Goal: Navigation & Orientation: Find specific page/section

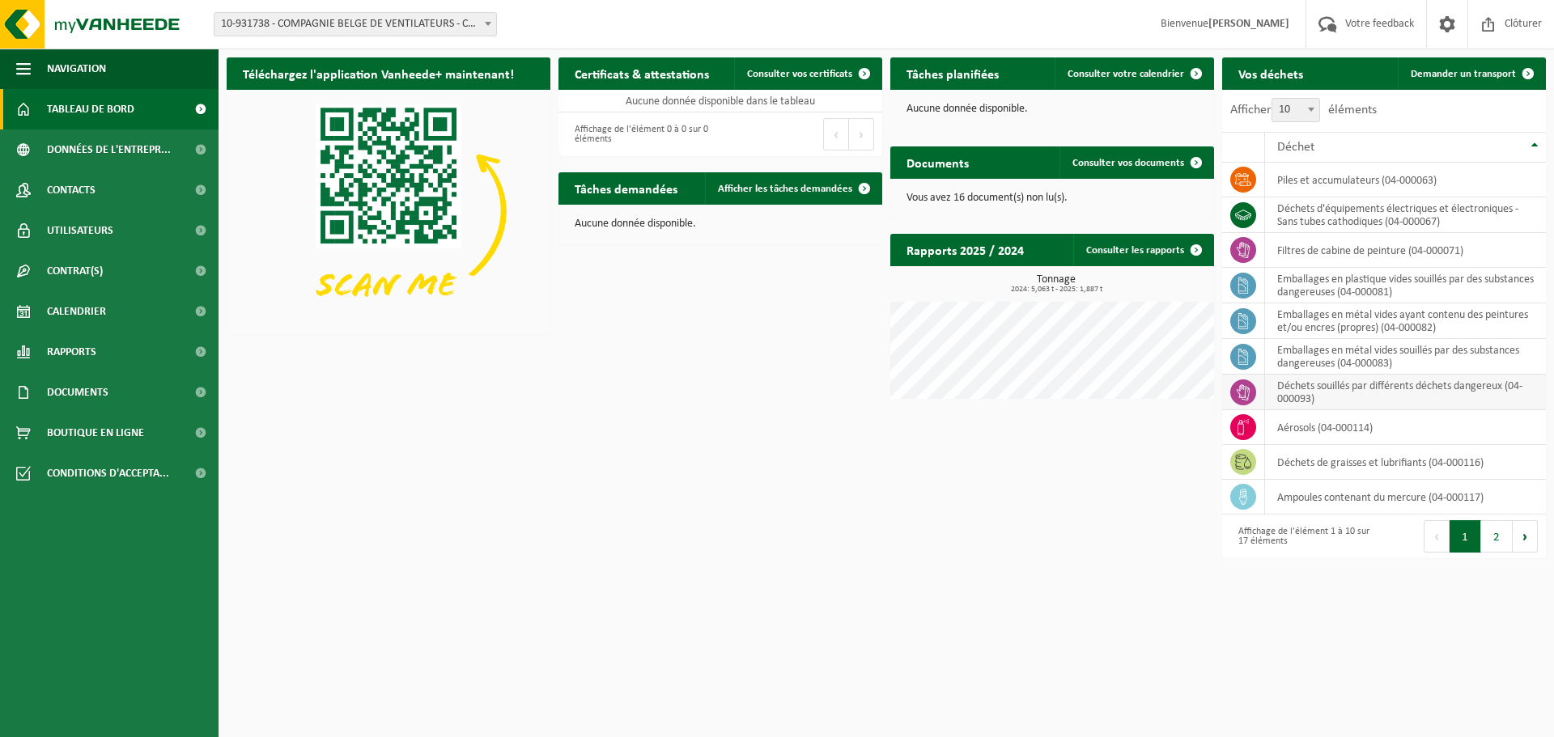
click at [1461, 392] on td "déchets souillés par différents déchets dangereux (04-000093)" at bounding box center [1405, 393] width 281 height 36
click at [1240, 389] on icon at bounding box center [1242, 392] width 13 height 16
click at [119, 477] on span "Conditions d'accepta..." at bounding box center [108, 473] width 122 height 40
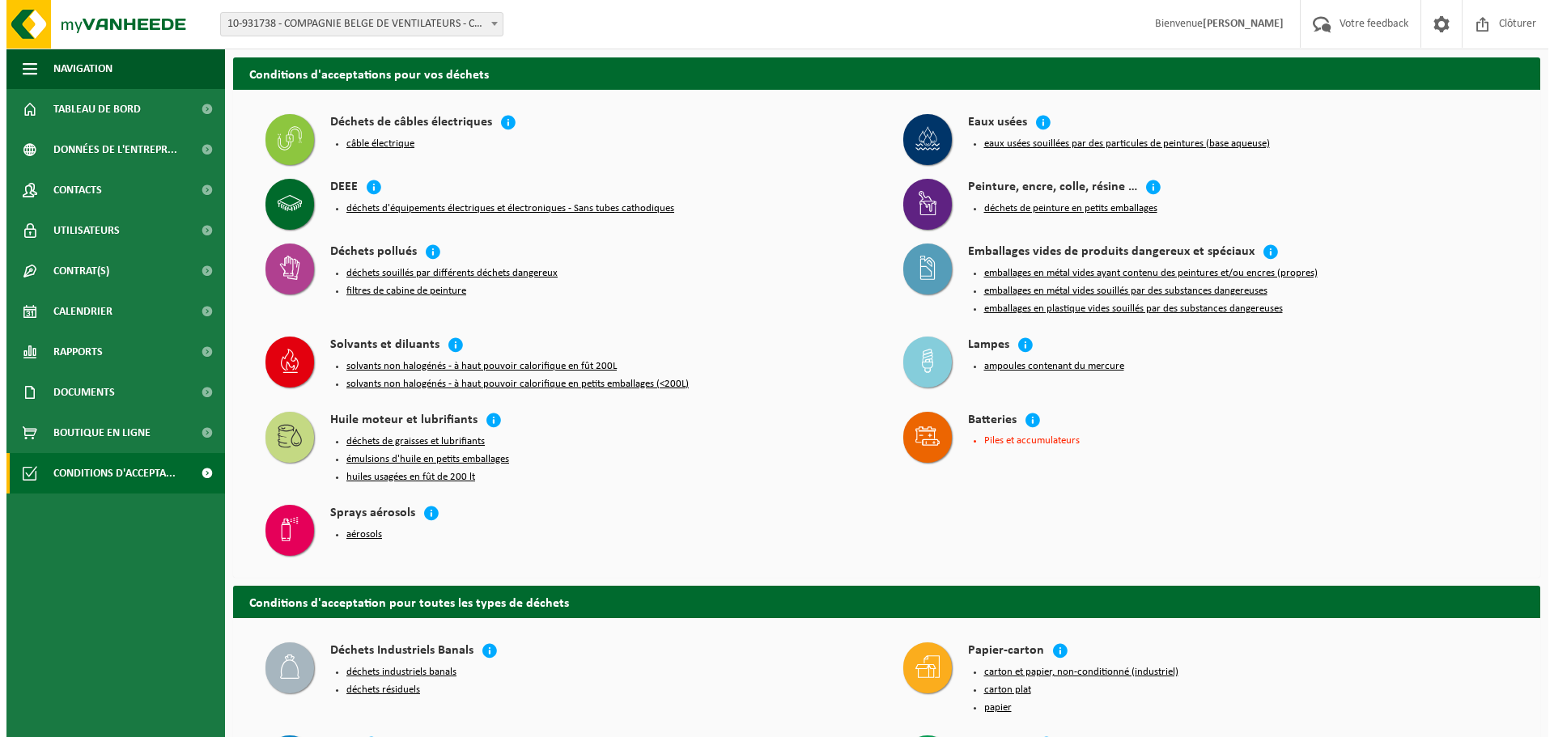
scroll to position [81, 0]
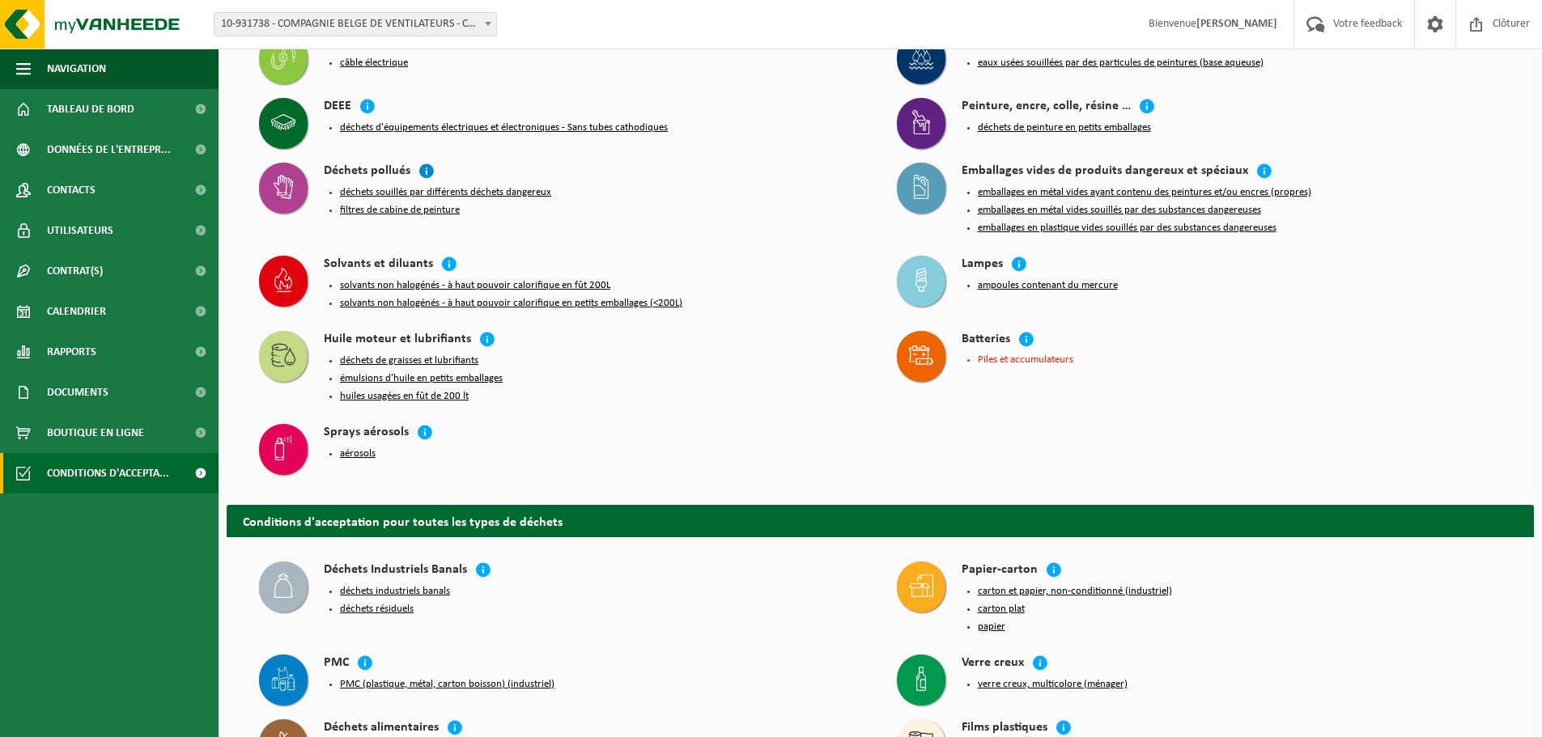
click at [423, 172] on icon at bounding box center [426, 171] width 16 height 16
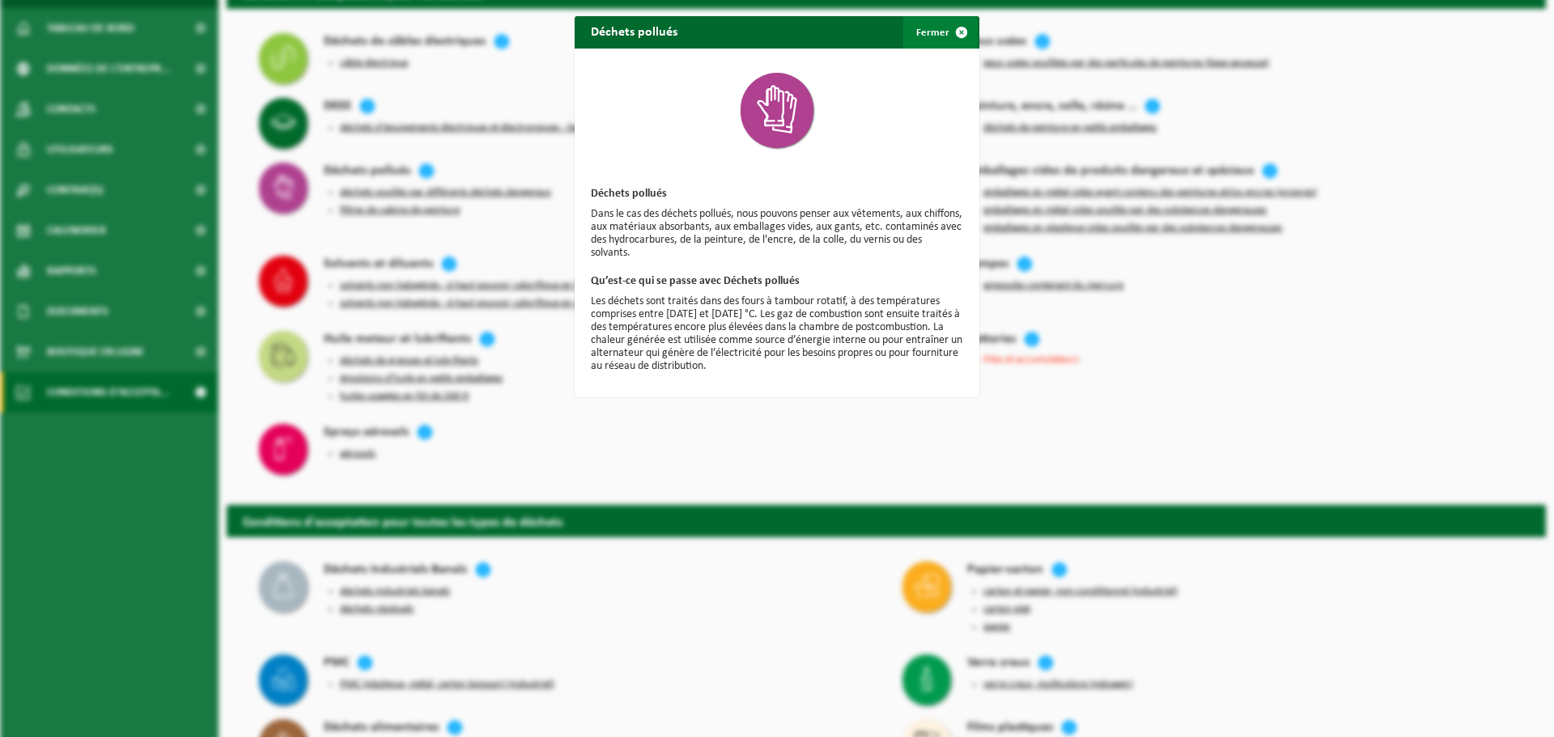
click at [950, 36] on span "button" at bounding box center [961, 32] width 32 height 32
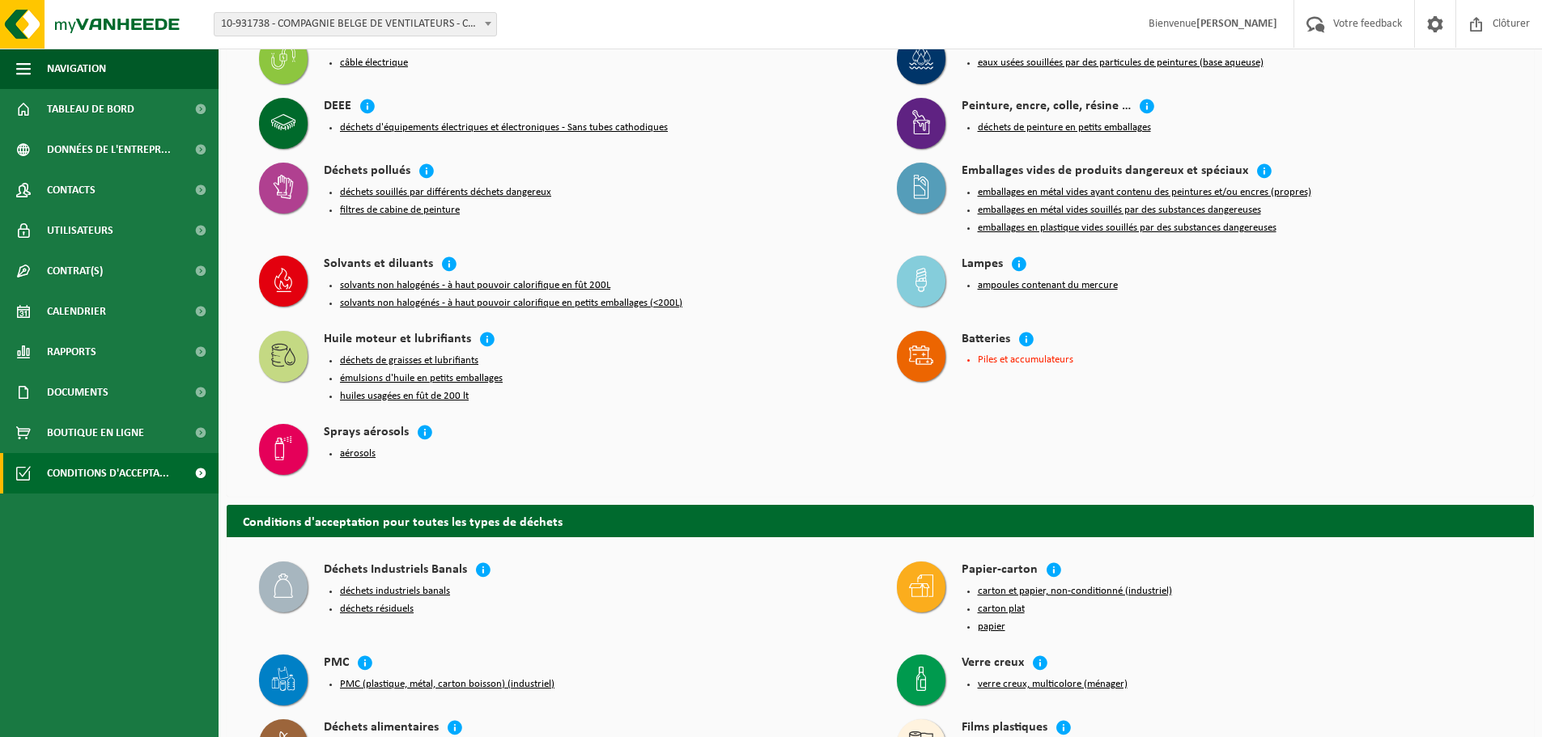
click at [464, 190] on button "déchets souillés par différents déchets dangereux" at bounding box center [445, 192] width 211 height 13
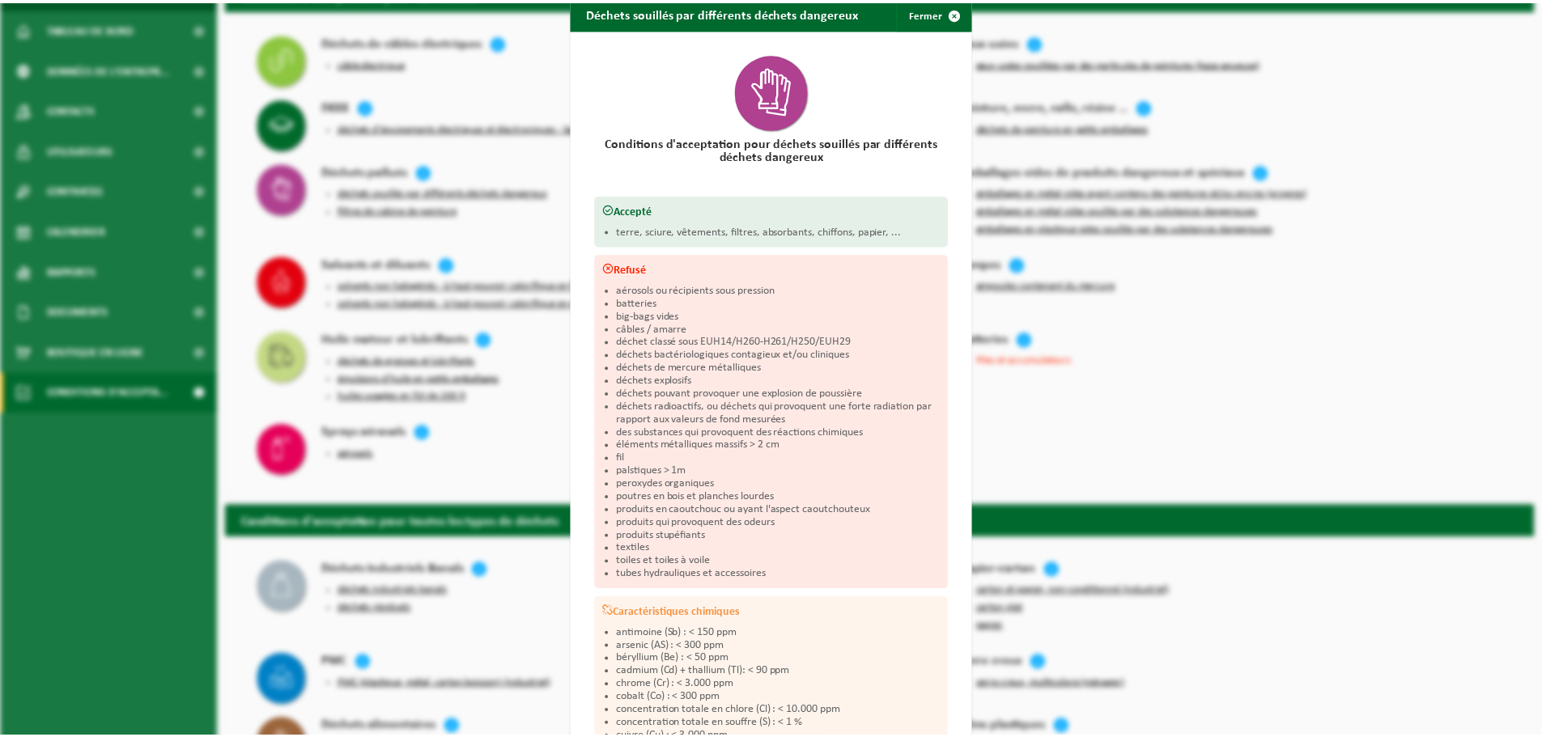
scroll to position [0, 0]
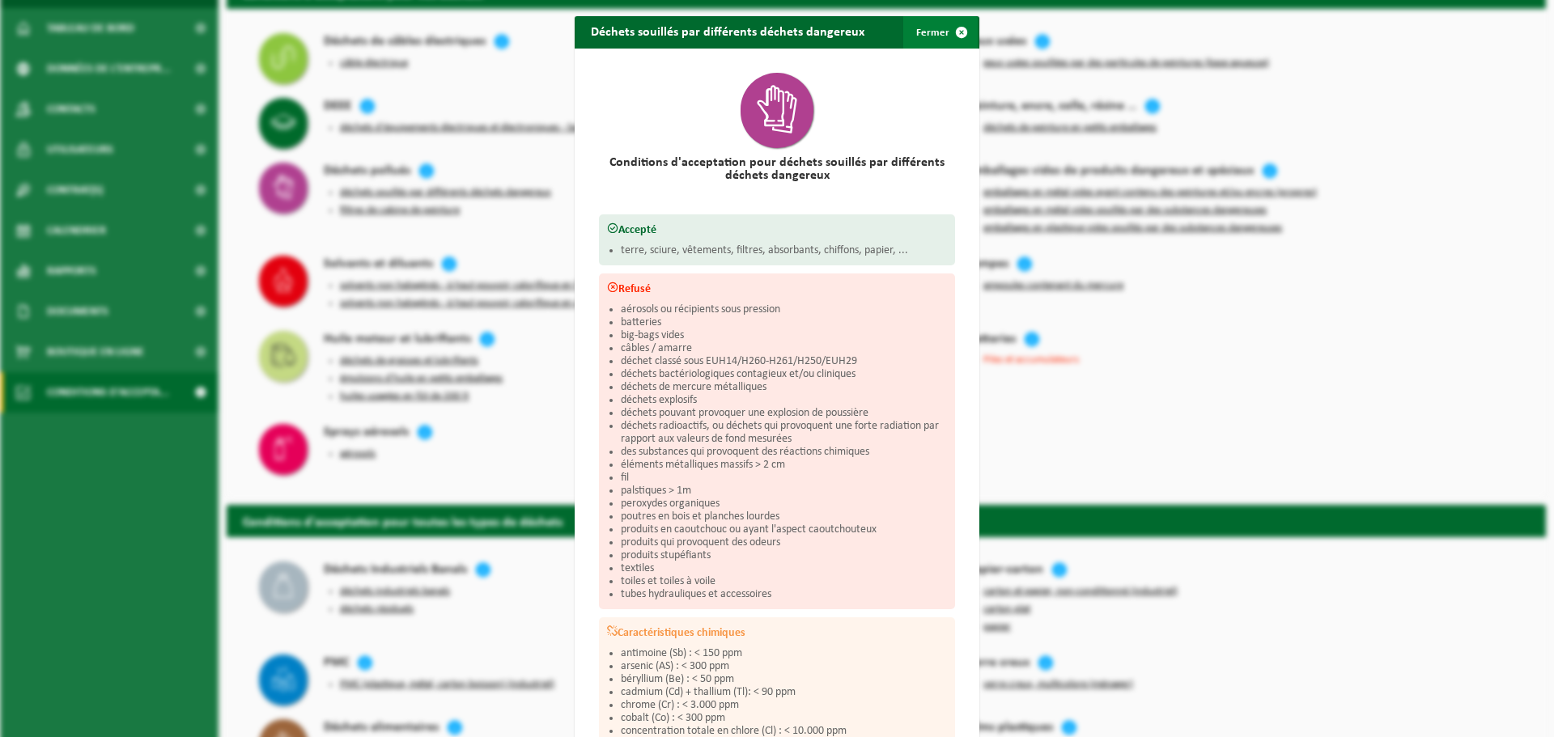
click at [949, 33] on span "button" at bounding box center [961, 32] width 32 height 32
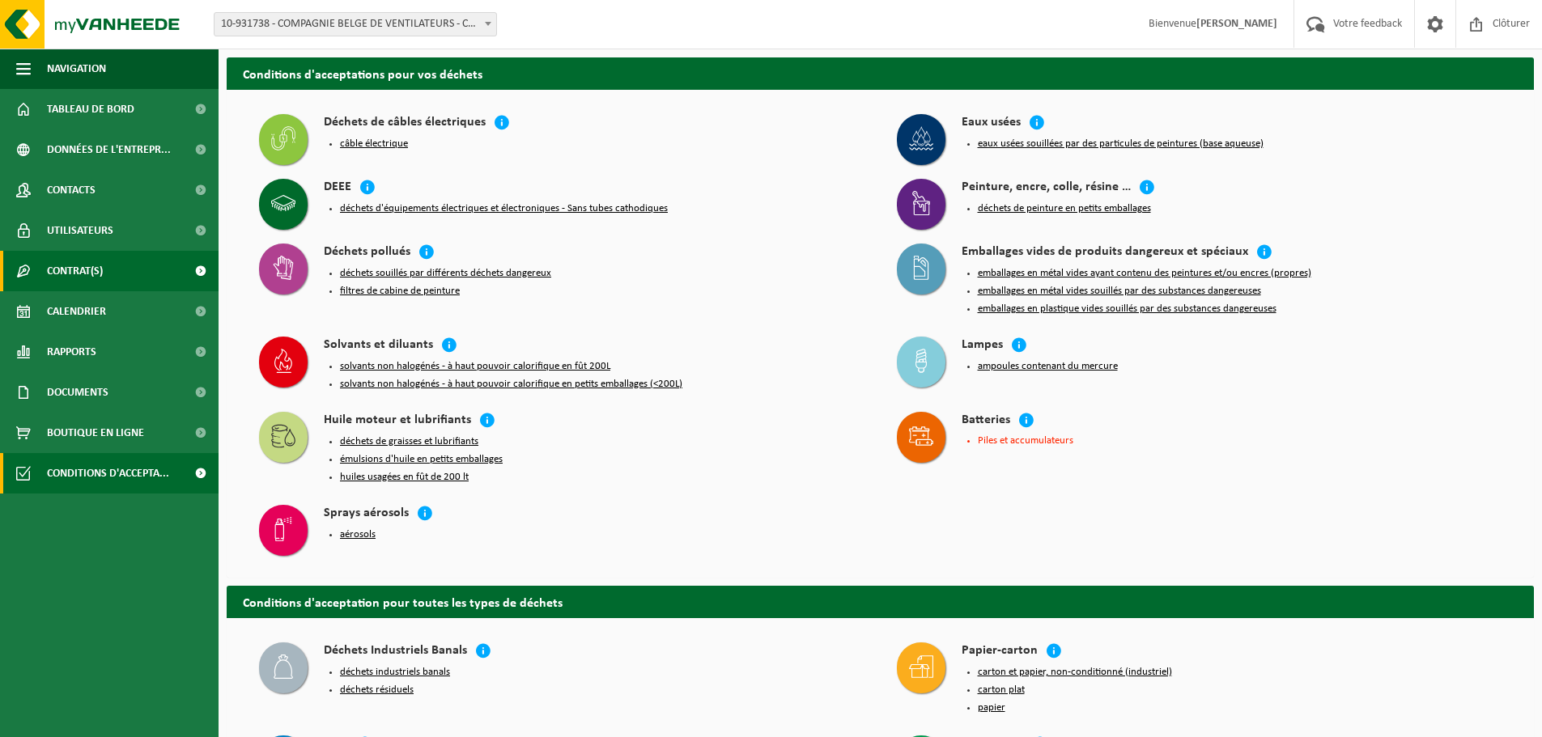
click at [86, 282] on span "Contrat(s)" at bounding box center [75, 271] width 56 height 40
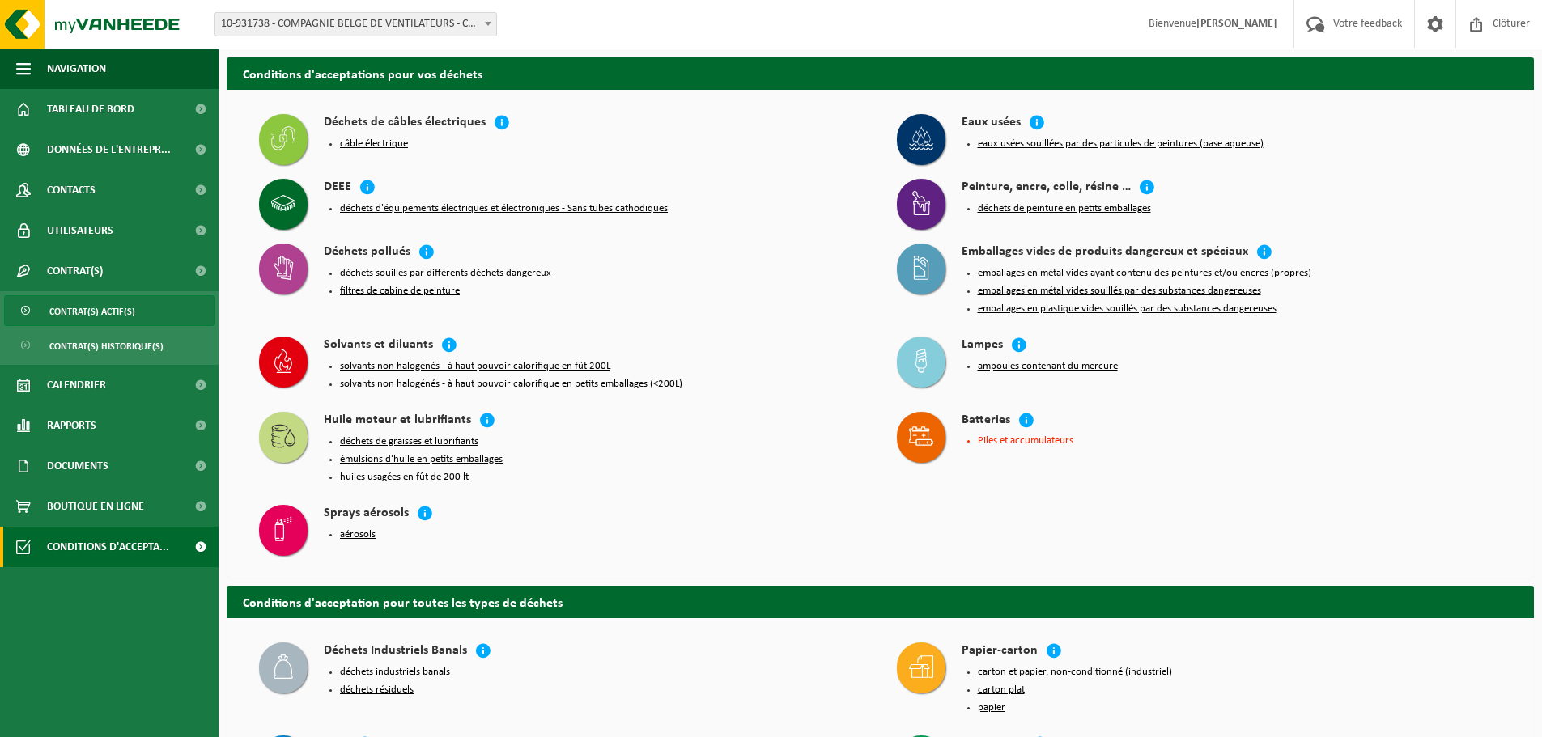
click at [84, 316] on span "Contrat(s) actif(s)" at bounding box center [92, 311] width 86 height 31
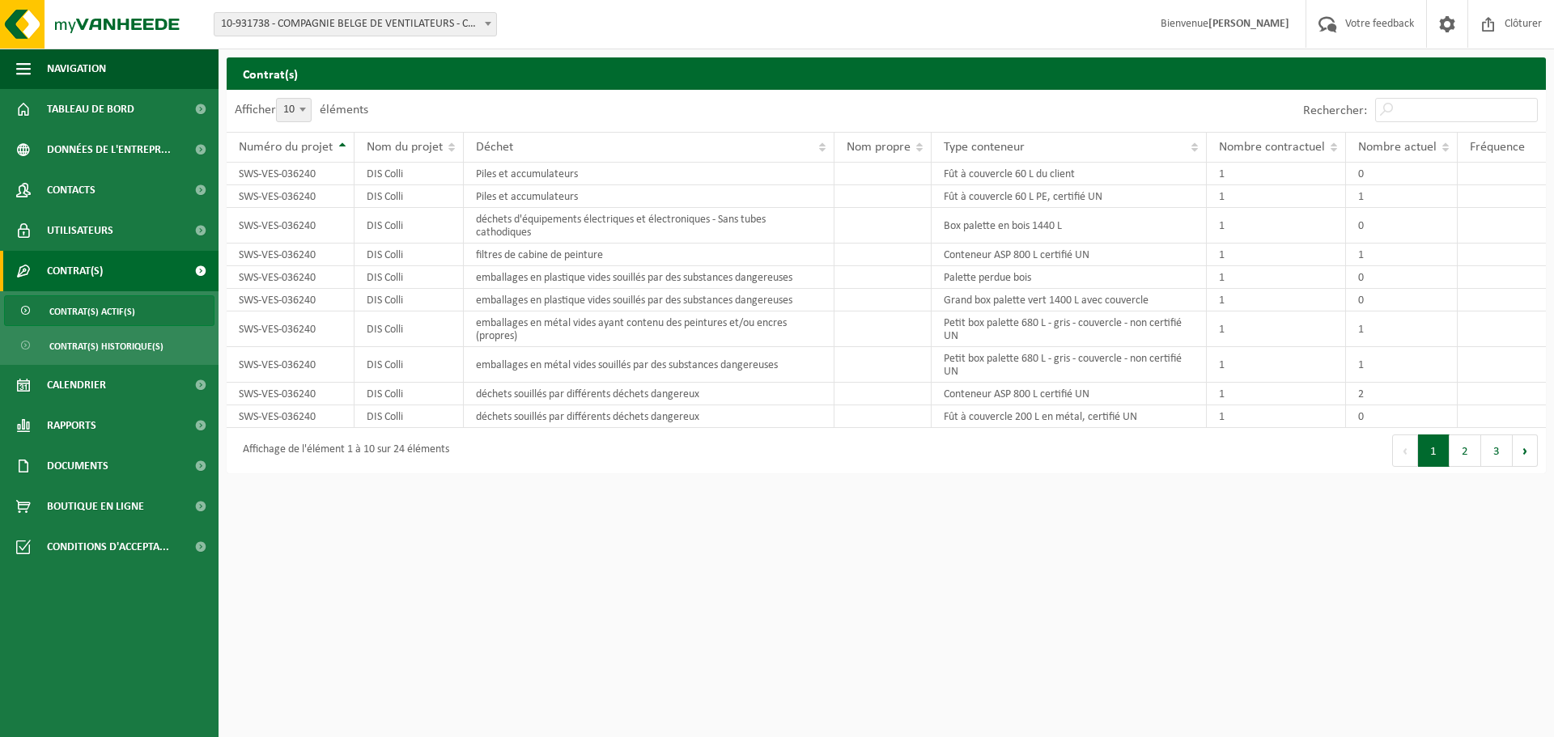
click at [295, 109] on span "10" at bounding box center [294, 110] width 34 height 23
click at [295, 99] on select "10 25 50 100" at bounding box center [304, 98] width 49 height 1
select select "100"
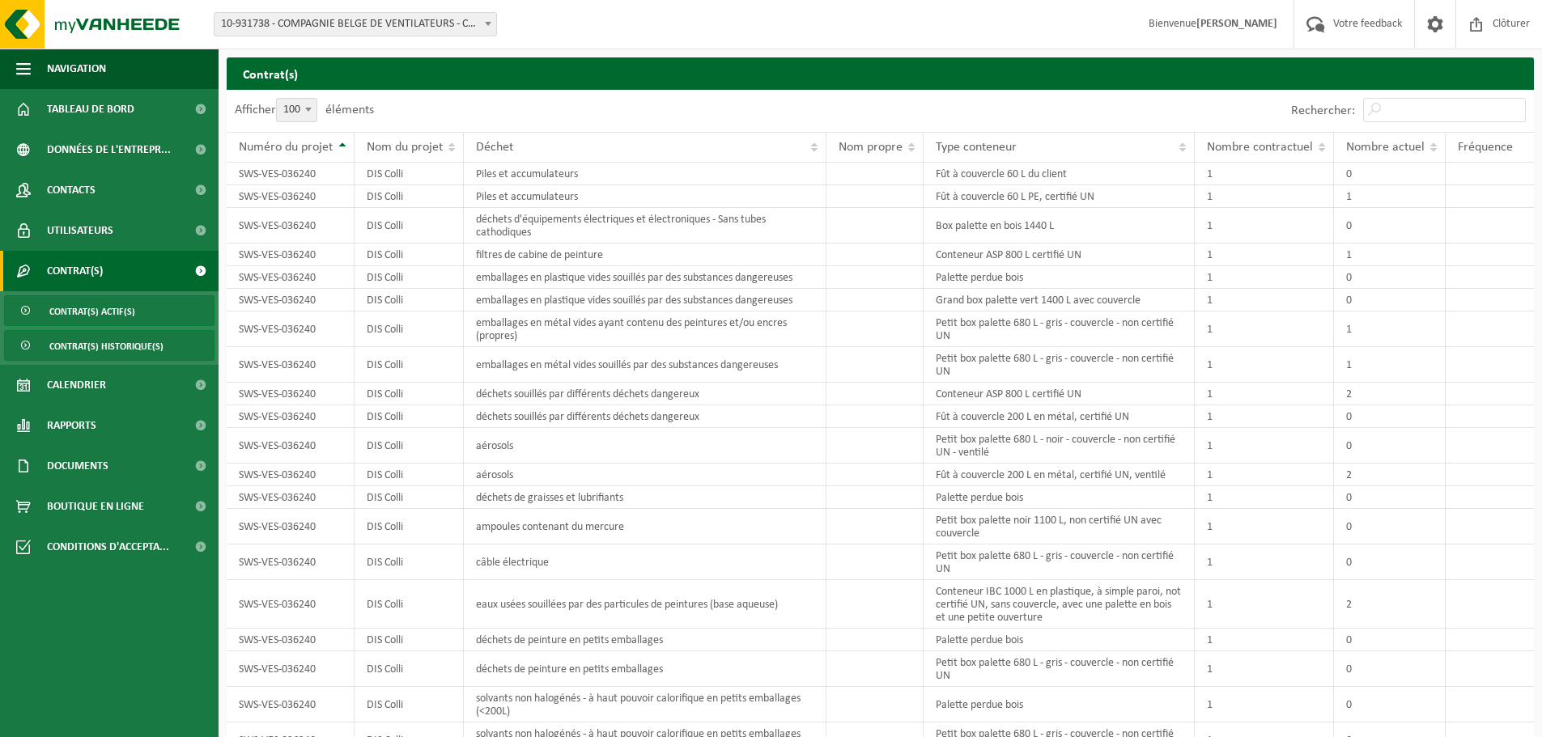
click at [125, 341] on span "Contrat(s) historique(s)" at bounding box center [106, 346] width 114 height 31
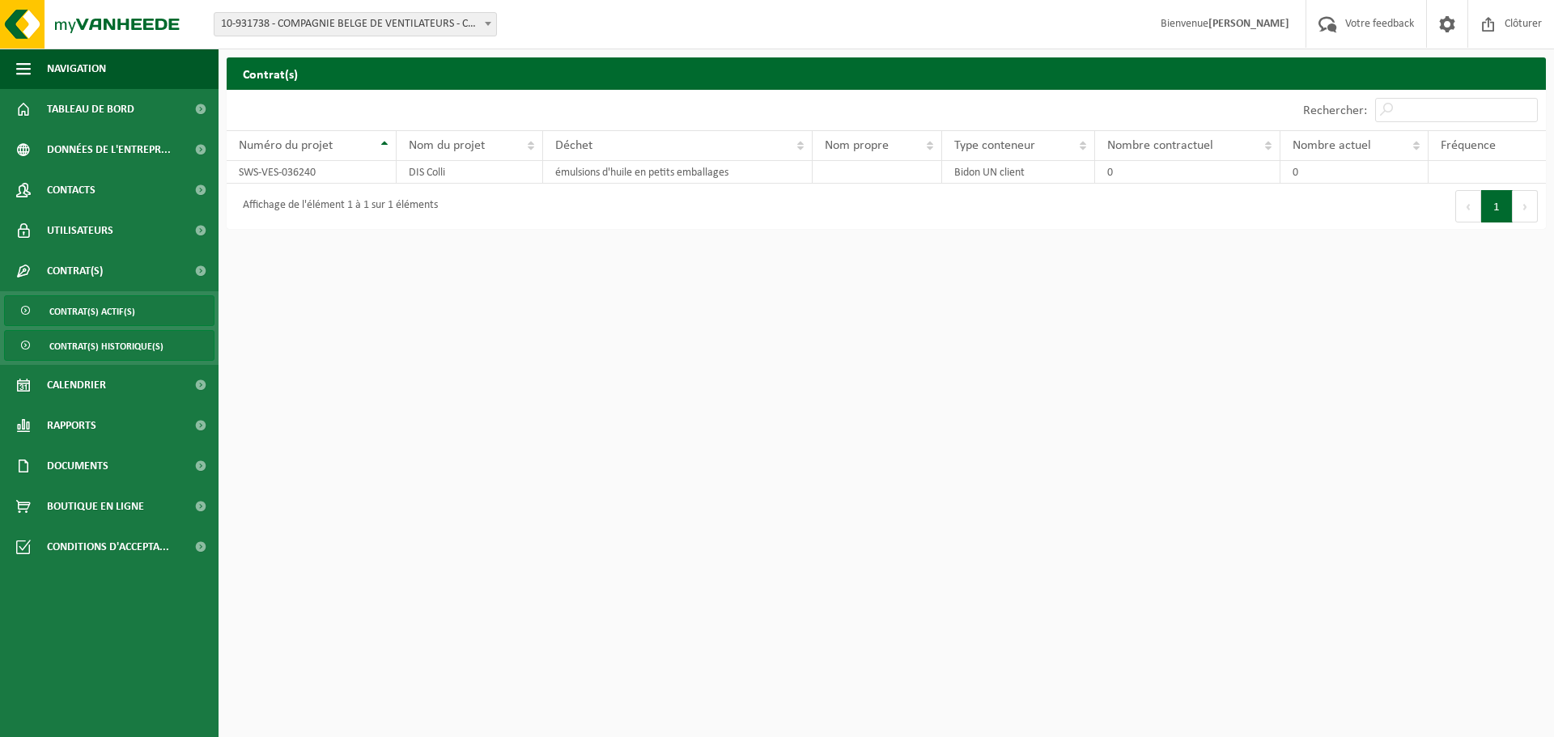
click at [119, 310] on span "Contrat(s) actif(s)" at bounding box center [92, 311] width 86 height 31
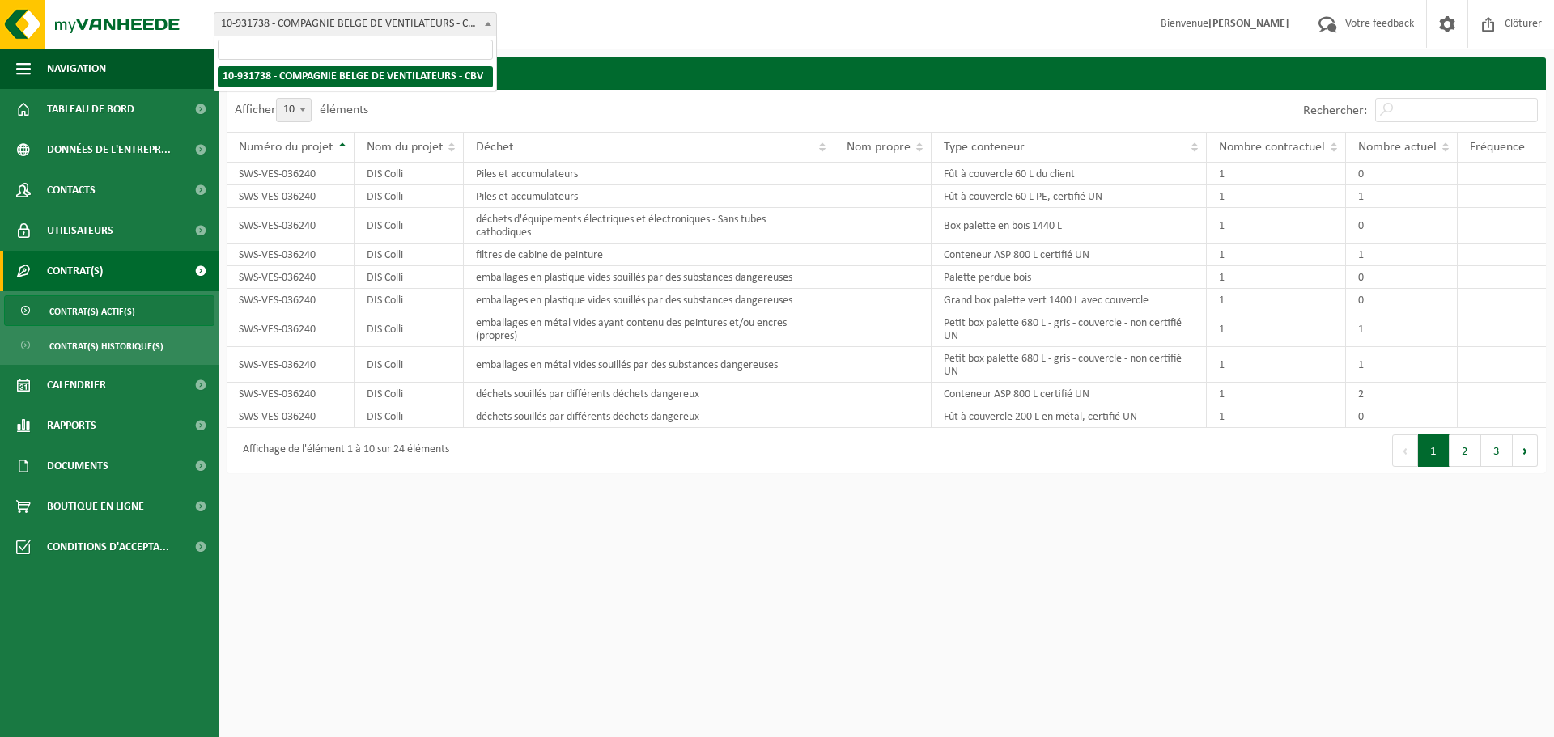
click at [297, 29] on span "10-931738 - COMPAGNIE BELGE DE VENTILATEURS - CBV" at bounding box center [355, 24] width 282 height 23
click at [95, 186] on span "Contacts" at bounding box center [71, 190] width 49 height 40
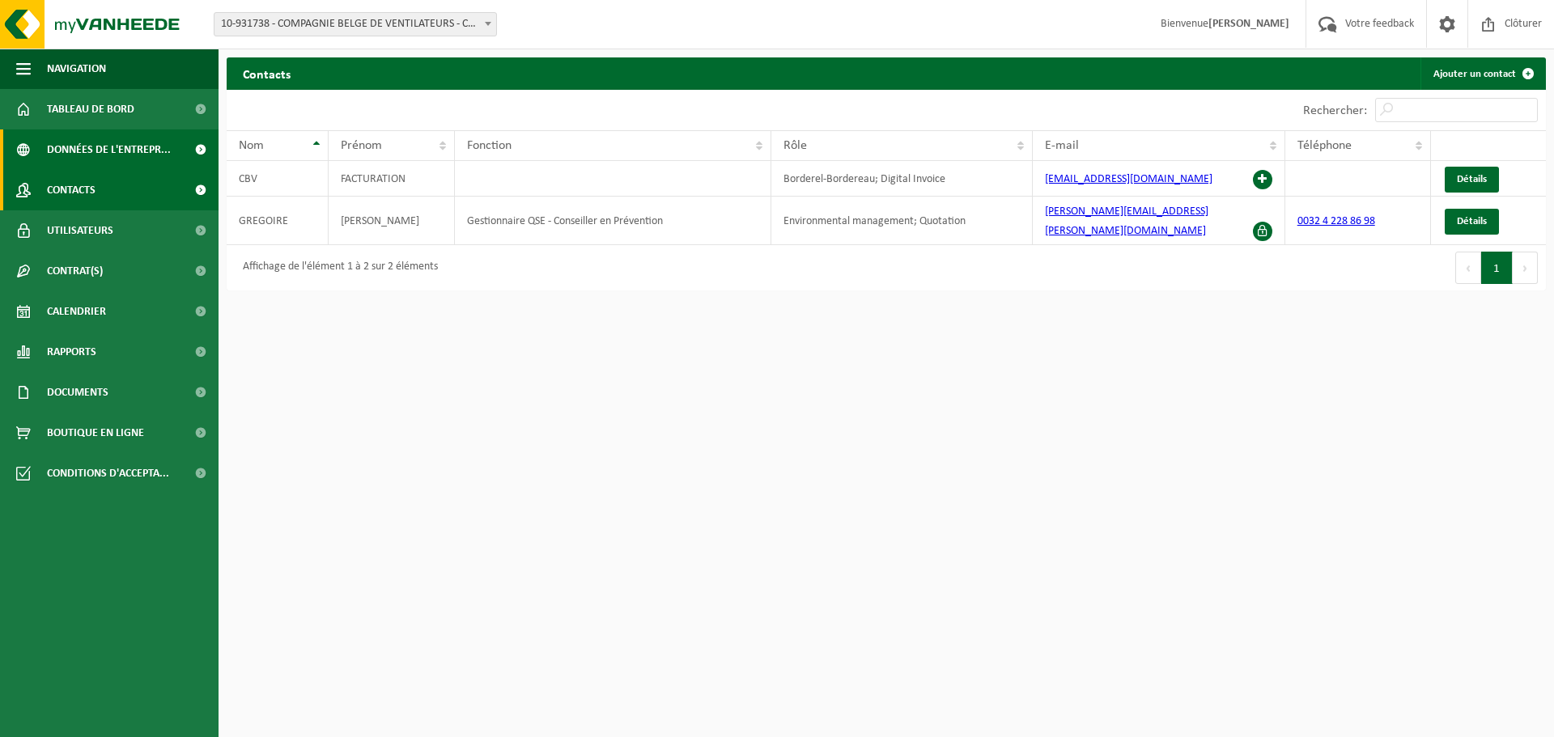
click at [97, 146] on span "Données de l'entrepr..." at bounding box center [109, 149] width 124 height 40
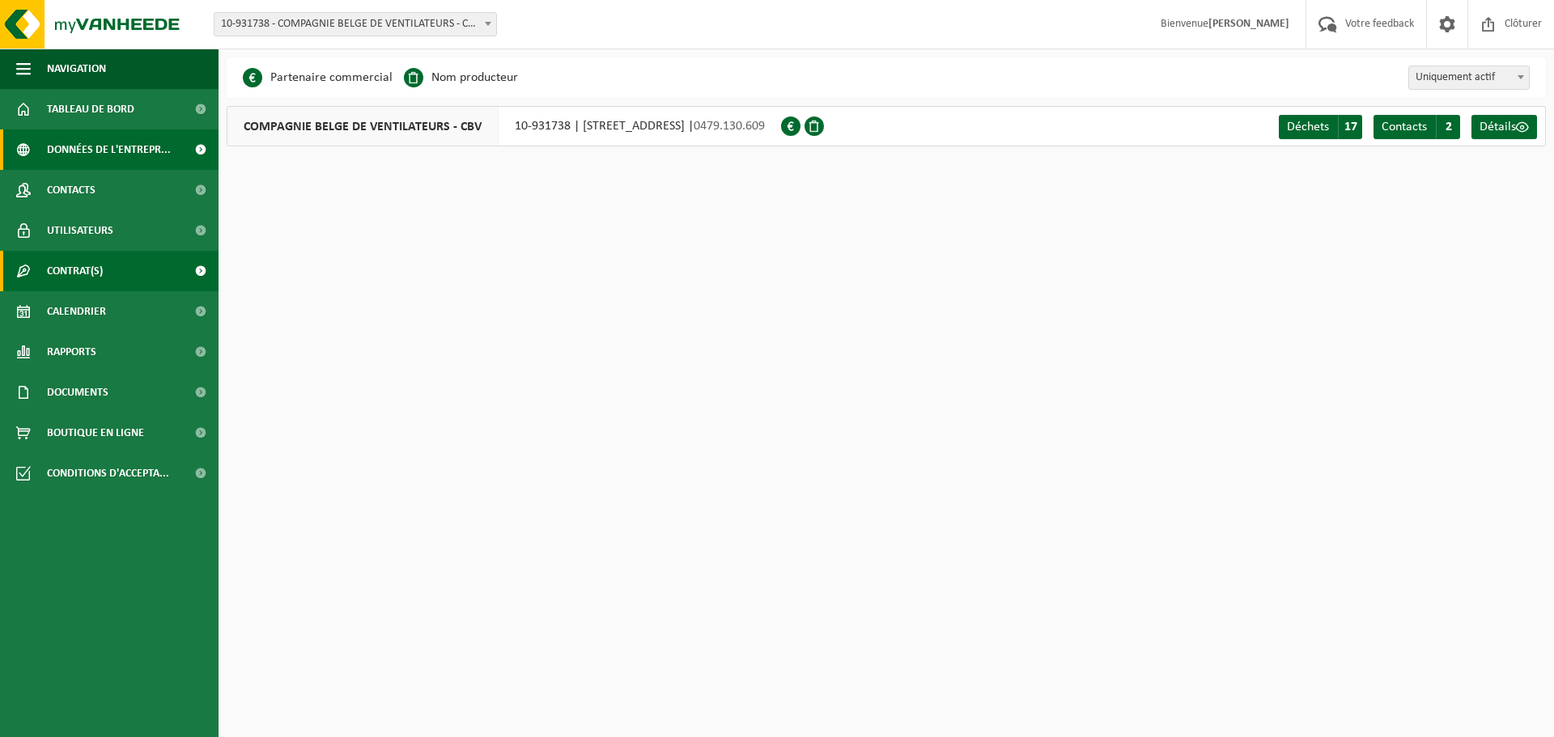
click at [87, 271] on span "Contrat(s)" at bounding box center [75, 271] width 56 height 40
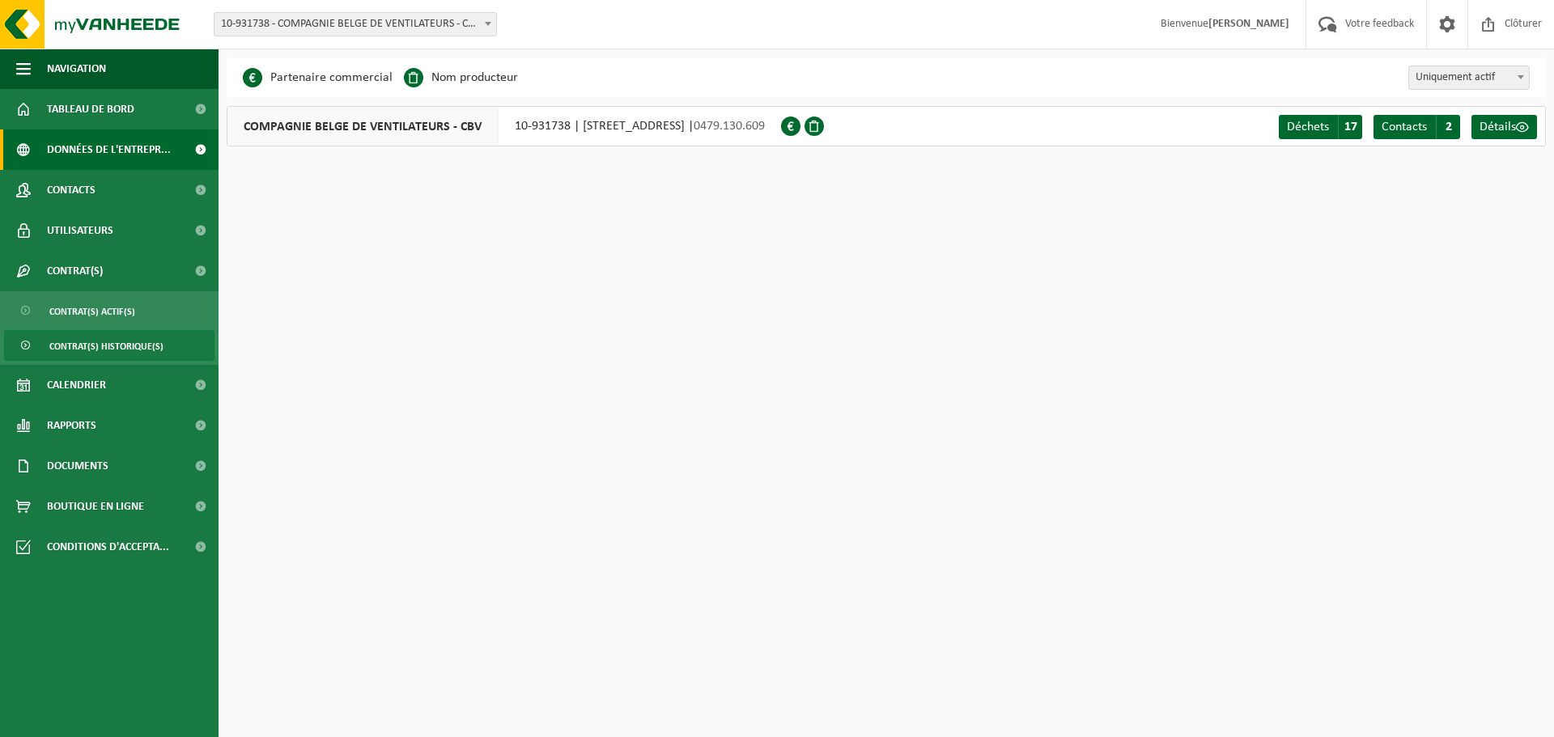
click at [124, 337] on span "Contrat(s) historique(s)" at bounding box center [106, 346] width 114 height 31
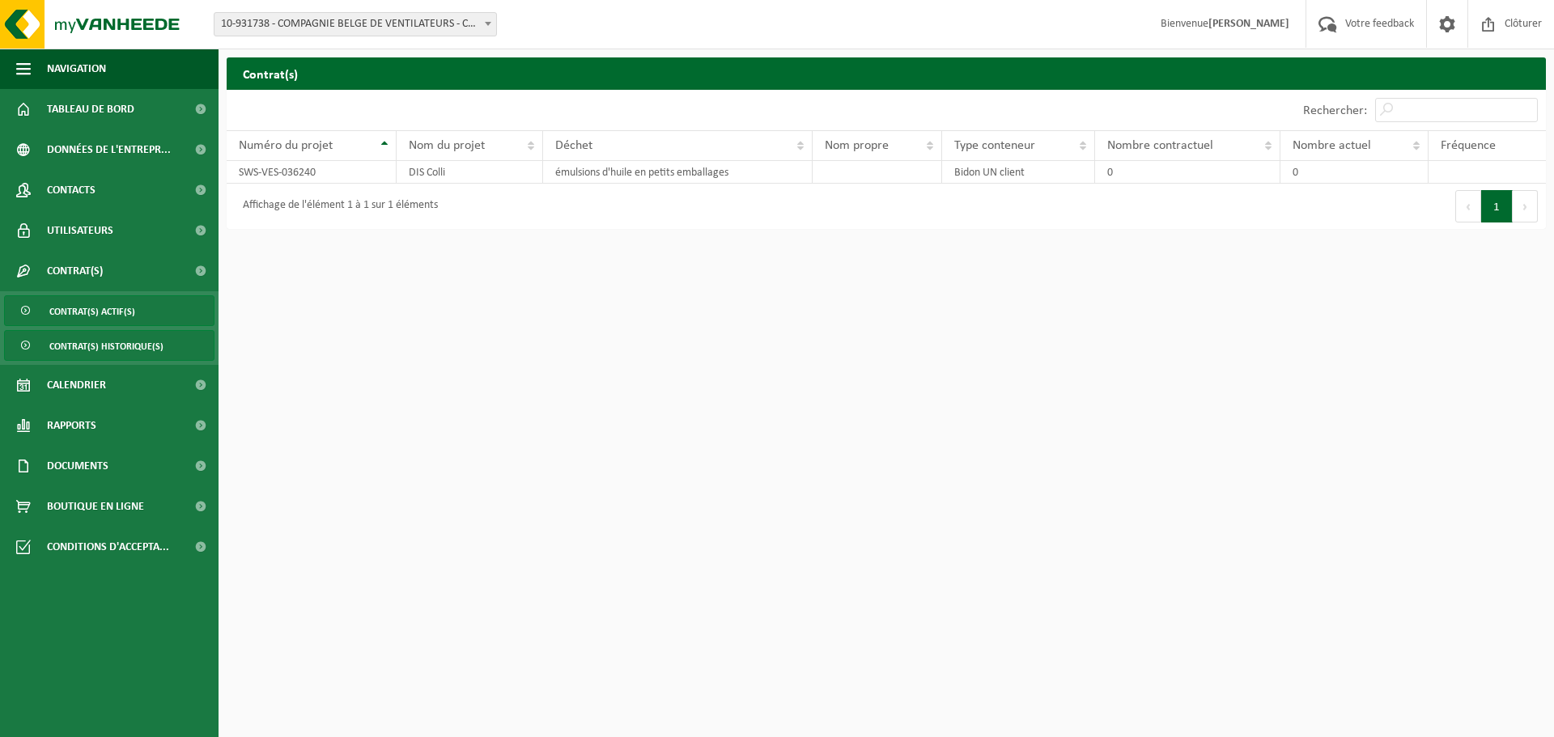
click at [129, 306] on span "Contrat(s) actif(s)" at bounding box center [92, 311] width 86 height 31
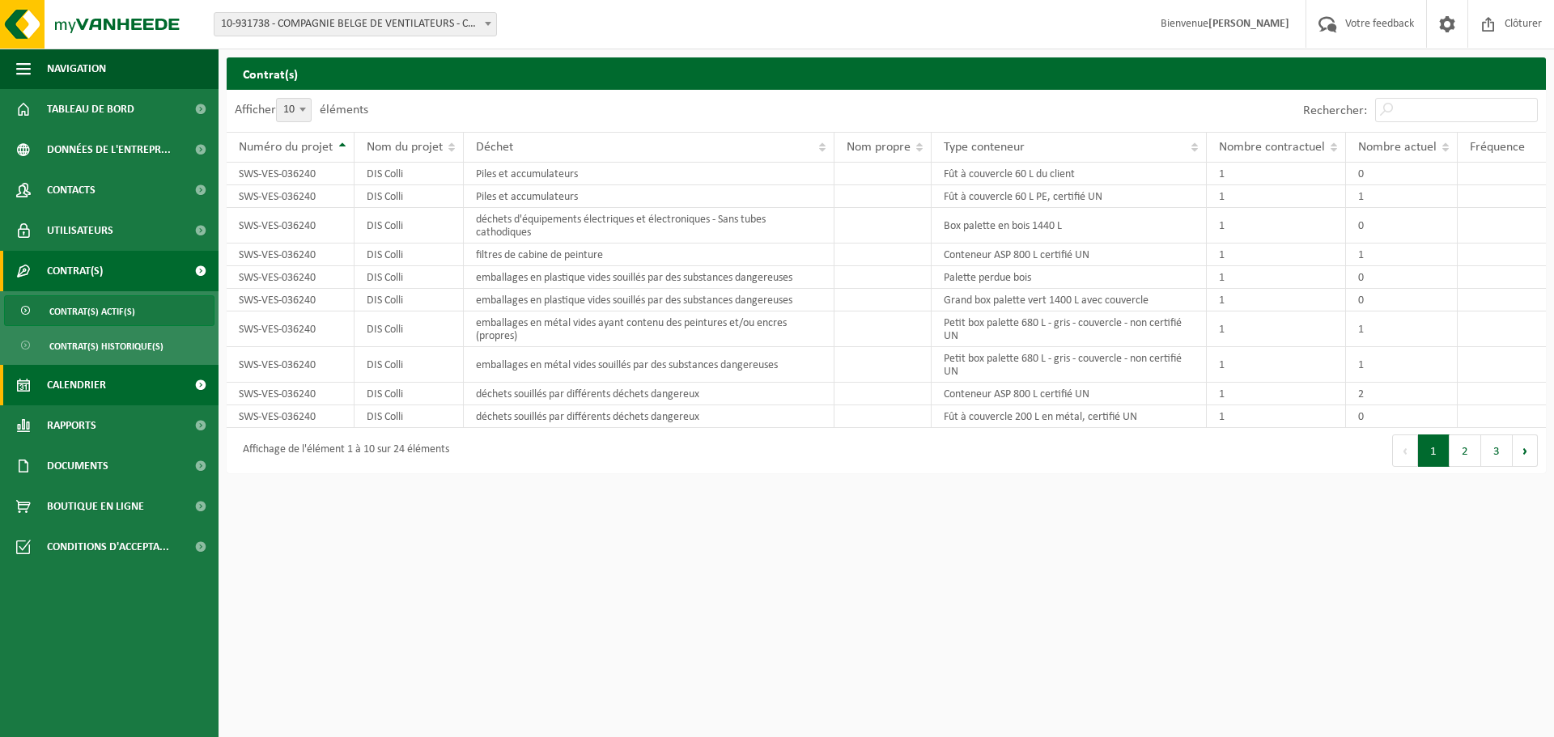
click at [119, 387] on link "Calendrier" at bounding box center [109, 385] width 218 height 40
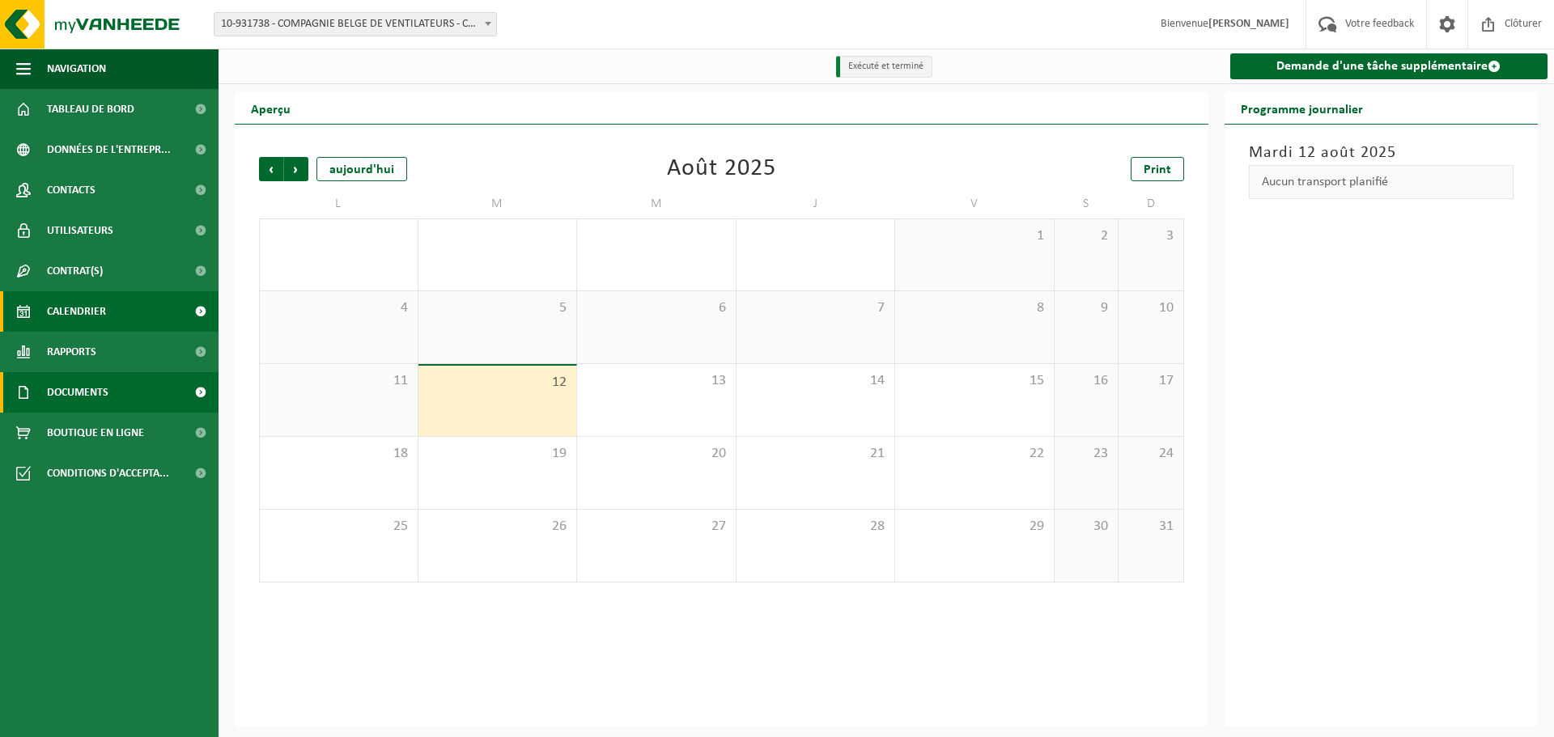
click at [128, 392] on link "Documents" at bounding box center [109, 392] width 218 height 40
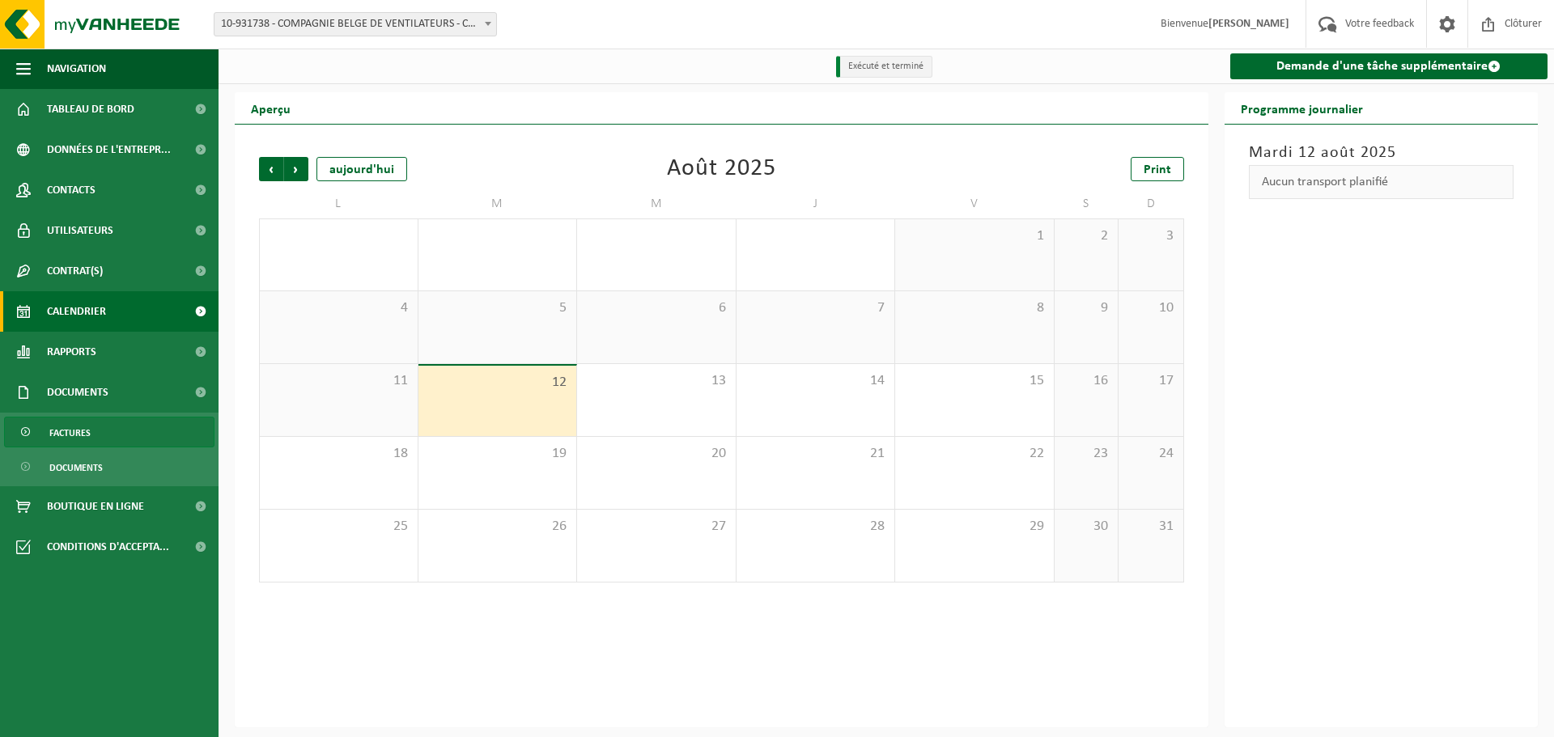
click at [110, 442] on link "Factures" at bounding box center [109, 432] width 210 height 31
